Goal: Task Accomplishment & Management: Manage account settings

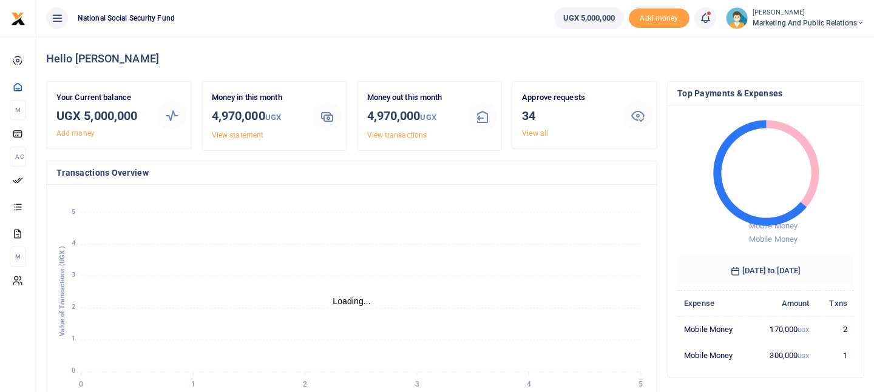
scroll to position [1, 1]
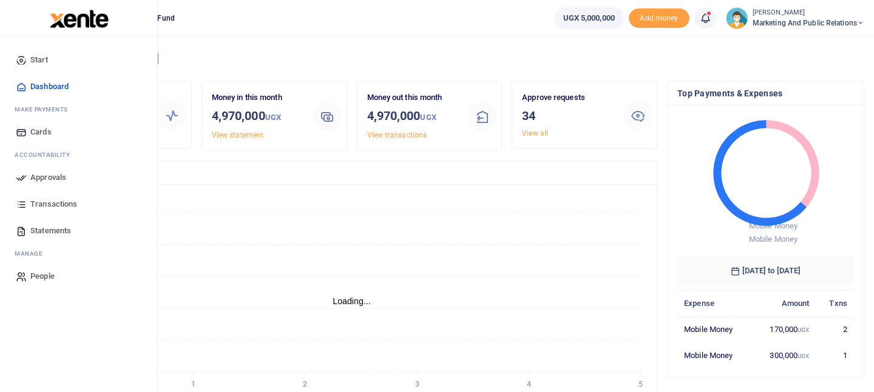
click at [50, 176] on span "Approvals" at bounding box center [48, 178] width 36 height 12
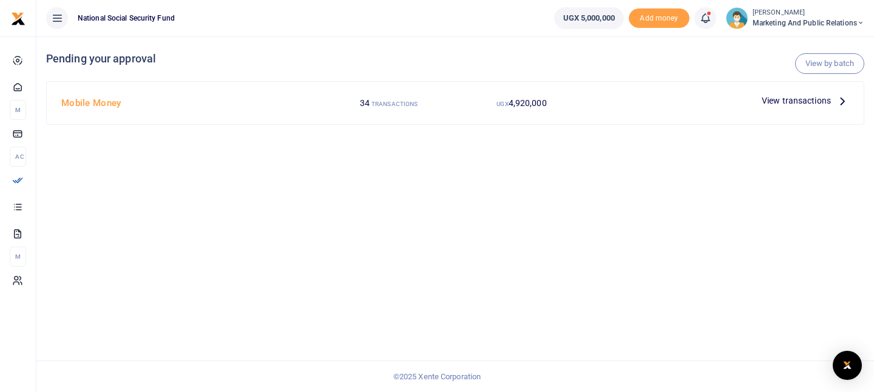
click at [845, 104] on icon at bounding box center [841, 100] width 13 height 13
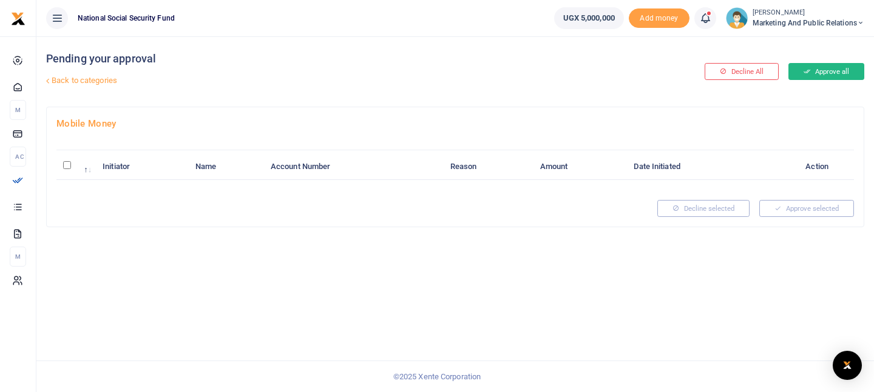
click at [831, 72] on button "Approve all" at bounding box center [826, 71] width 76 height 17
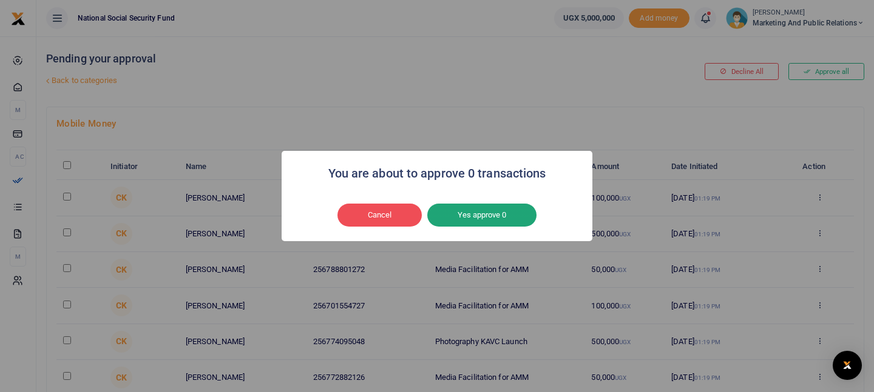
click at [496, 215] on button "Yes approve 0" at bounding box center [481, 215] width 109 height 23
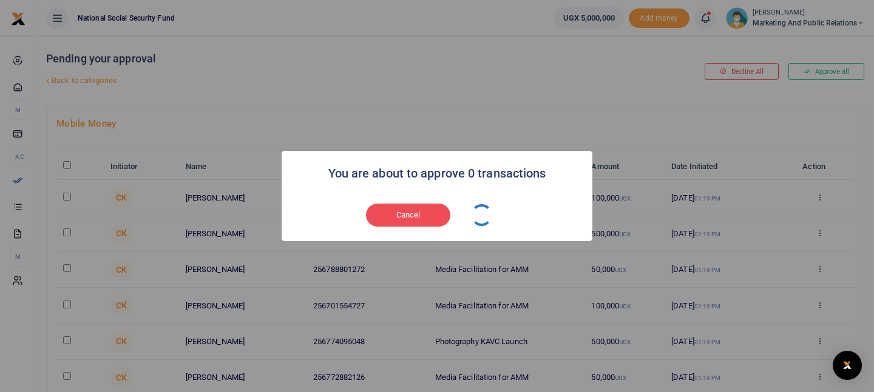
click at [622, 123] on div "You are about to approve 0 transactions × Cancel No Yes approve 0" at bounding box center [437, 196] width 874 height 392
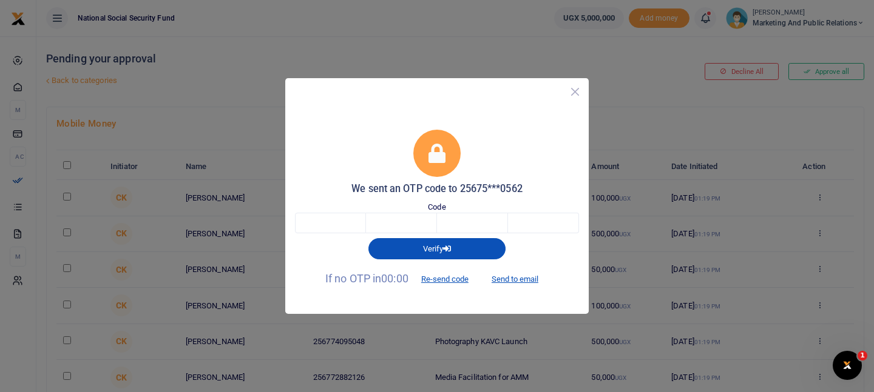
click at [572, 92] on button "Close" at bounding box center [575, 92] width 18 height 18
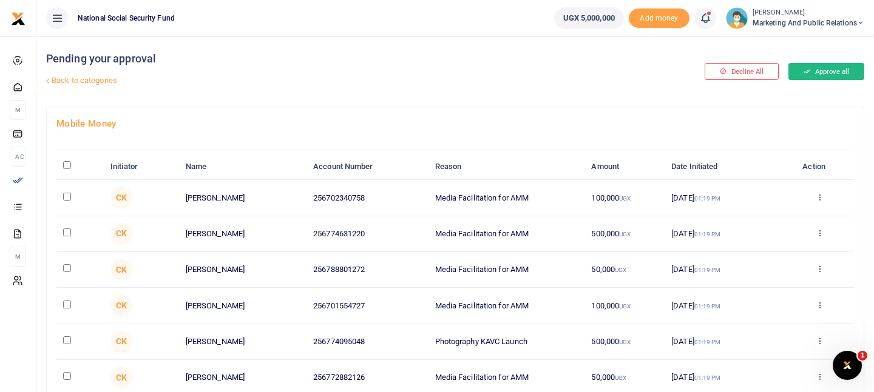
click at [817, 75] on button "Approve all" at bounding box center [826, 71] width 76 height 17
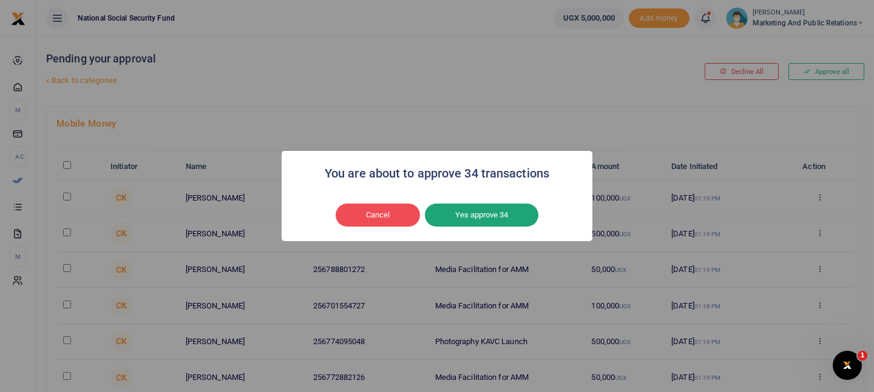
click at [488, 214] on button "Yes approve 34" at bounding box center [481, 215] width 113 height 23
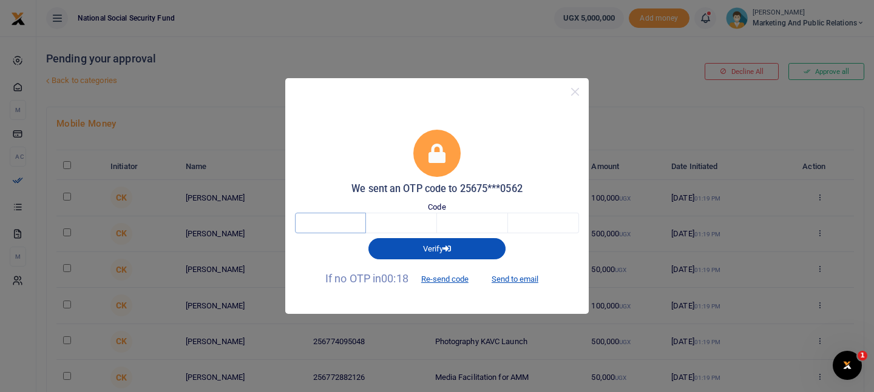
click at [350, 226] on input "text" at bounding box center [330, 223] width 71 height 21
type input "6"
type input "2"
type input "1"
type input "6"
